Goal: Information Seeking & Learning: Learn about a topic

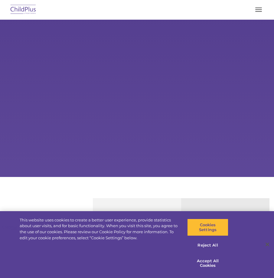
select select "MEDIUM"
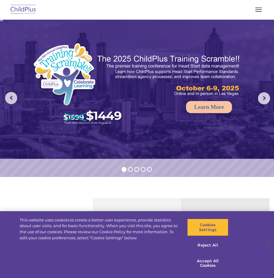
click at [261, 10] on span "button" at bounding box center [258, 9] width 7 height 1
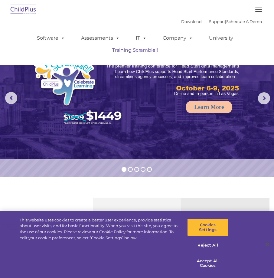
click at [140, 50] on link "Training Scramble!!" at bounding box center [135, 50] width 58 height 12
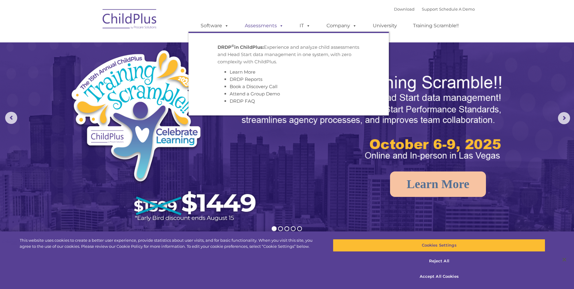
click at [274, 26] on link "Assessments" at bounding box center [264, 26] width 51 height 12
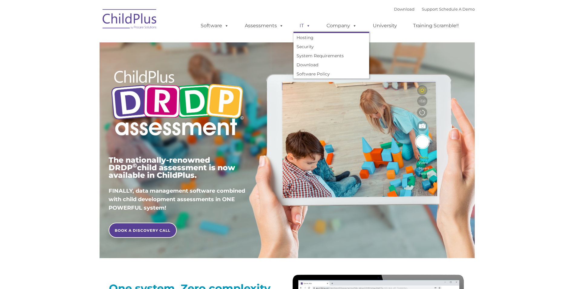
type input ""
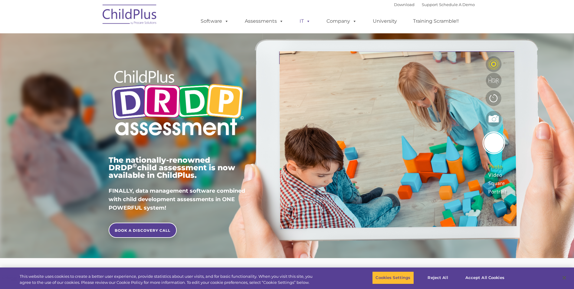
click at [299, 23] on link "IT" at bounding box center [304, 21] width 23 height 12
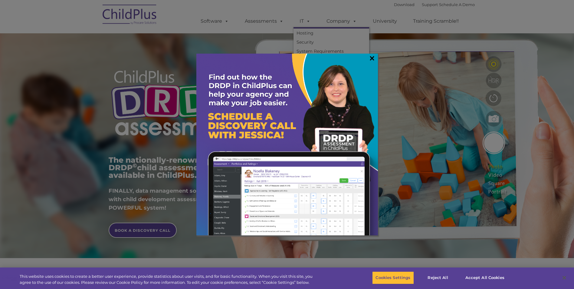
click at [373, 59] on link "×" at bounding box center [371, 58] width 7 height 6
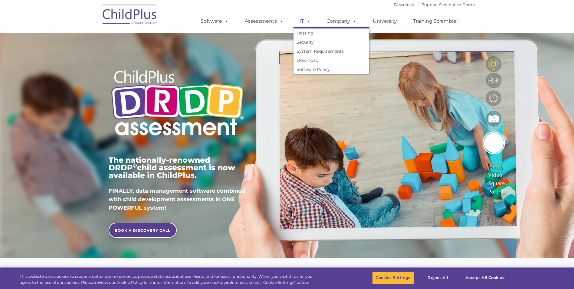
click at [302, 22] on link "IT" at bounding box center [304, 21] width 23 height 12
click at [302, 21] on link "IT" at bounding box center [304, 21] width 23 height 12
click at [312, 34] on link "Hosting" at bounding box center [331, 32] width 76 height 9
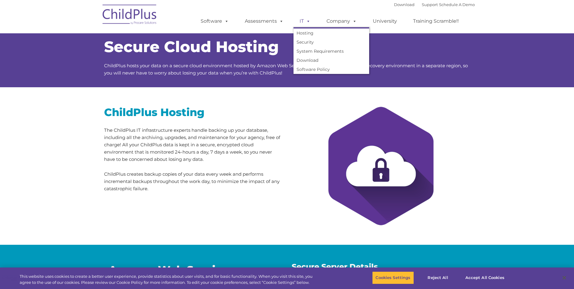
click at [301, 21] on link "IT" at bounding box center [304, 21] width 23 height 12
click at [312, 44] on link "Security" at bounding box center [331, 42] width 76 height 9
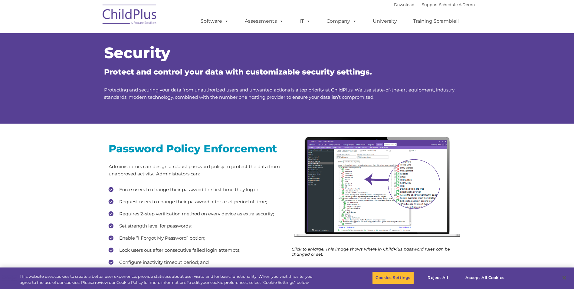
click at [305, 21] on span at bounding box center [307, 21] width 7 height 6
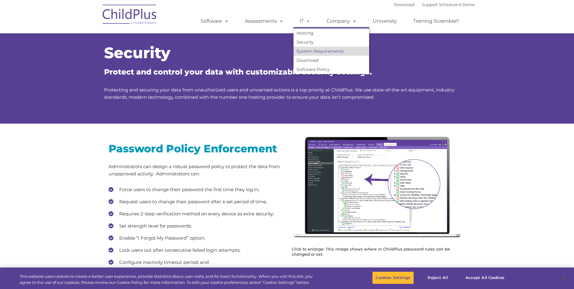
click at [311, 52] on link "System Requirements" at bounding box center [331, 51] width 76 height 9
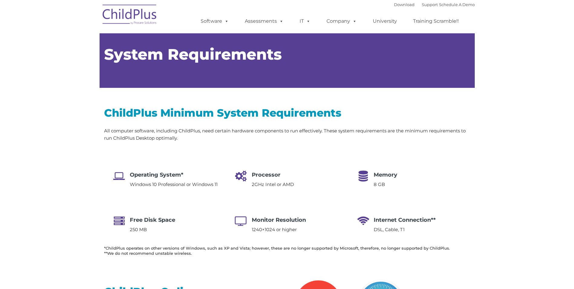
type input ""
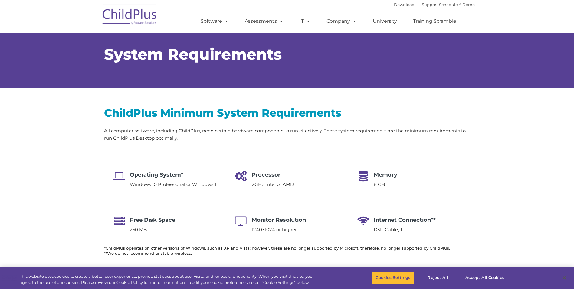
select select "MEDIUM"
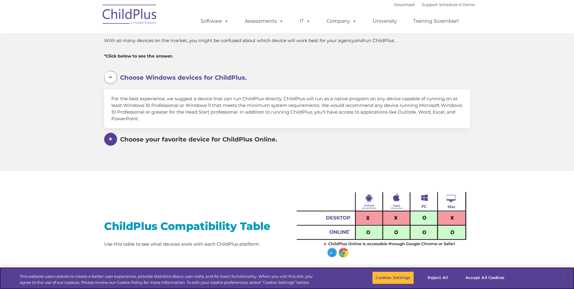
scroll to position [350, 0]
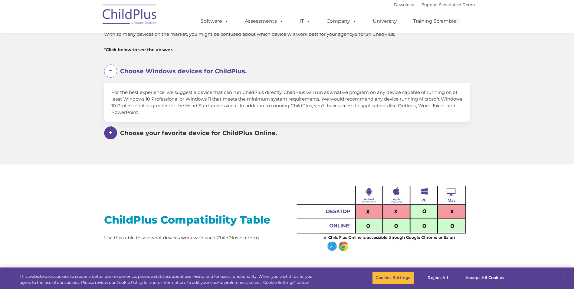
click at [0, 0] on span at bounding box center [0, 0] width 0 height 0
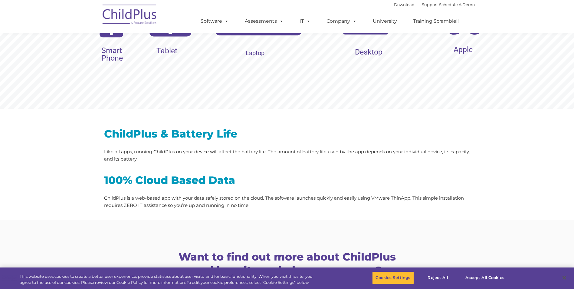
scroll to position [639, 0]
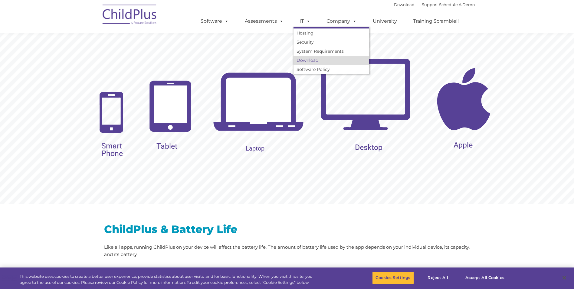
click at [306, 57] on link "Download" at bounding box center [331, 60] width 76 height 9
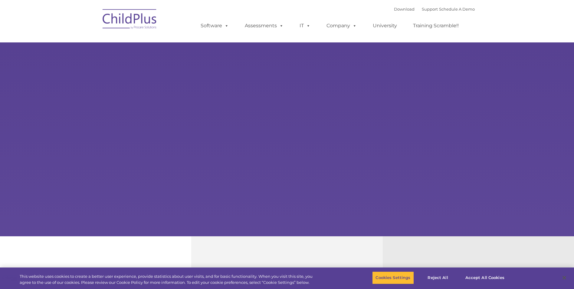
select select "MEDIUM"
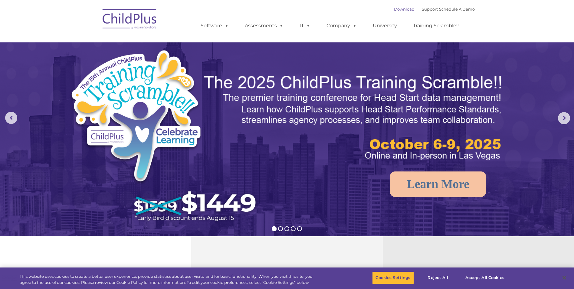
click at [395, 10] on link "Download" at bounding box center [404, 9] width 21 height 5
